Goal: Navigation & Orientation: Go to known website

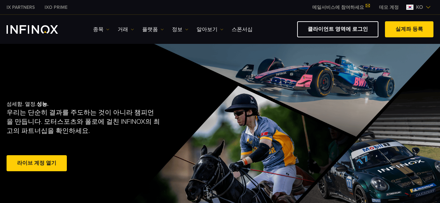
click at [346, 31] on link "클라이언트 영역에 로그인" at bounding box center [337, 29] width 81 height 16
